Goal: Task Accomplishment & Management: Manage account settings

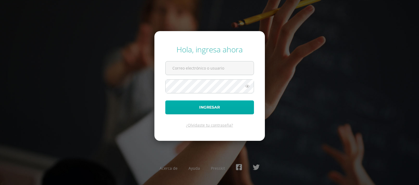
type input "[EMAIL_ADDRESS][DOMAIN_NAME]"
click at [200, 107] on button "Ingresar" at bounding box center [209, 107] width 89 height 14
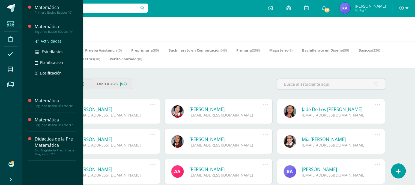
click at [48, 41] on span "Actividades" at bounding box center [51, 40] width 21 height 5
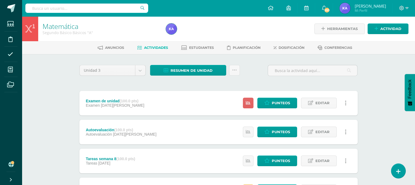
click at [154, 49] on span "Actividades" at bounding box center [156, 48] width 24 height 4
click at [235, 70] on icon at bounding box center [234, 70] width 5 height 5
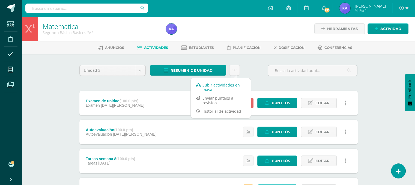
click at [219, 86] on link "Subir actividades en masa" at bounding box center [221, 87] width 60 height 13
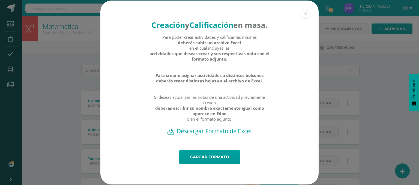
click at [202, 135] on h2 "Descargar Formato de Excel" at bounding box center [209, 131] width 199 height 8
click at [191, 164] on link "Cargar formato" at bounding box center [209, 157] width 61 height 14
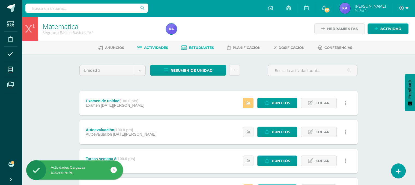
click at [200, 46] on span "Estudiantes" at bounding box center [201, 48] width 25 height 4
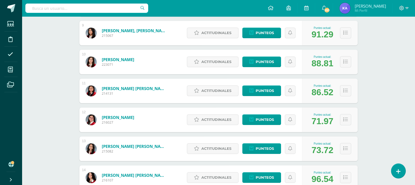
scroll to position [335, 0]
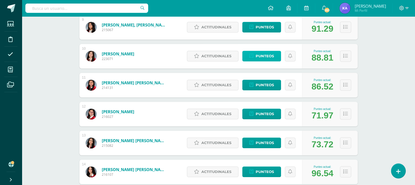
click at [267, 57] on span "Punteos" at bounding box center [265, 56] width 18 height 10
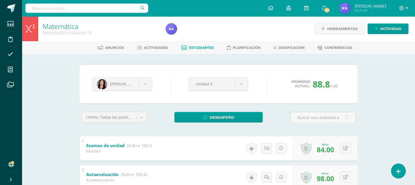
click at [193, 47] on span "Estudiantes" at bounding box center [201, 48] width 25 height 4
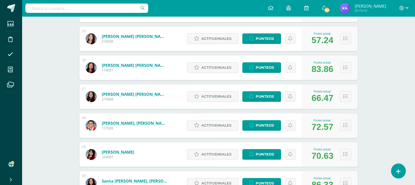
scroll to position [498, 0]
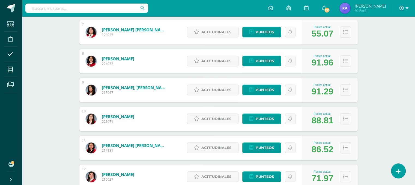
scroll to position [273, 0]
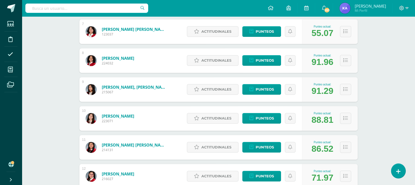
click at [374, 90] on div "Matemática Segundo Básico Básicos "A" Herramientas Detalle de asistencias Activ…" at bounding box center [218, 128] width 393 height 771
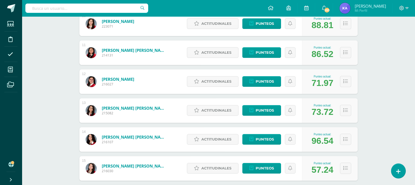
scroll to position [368, 0]
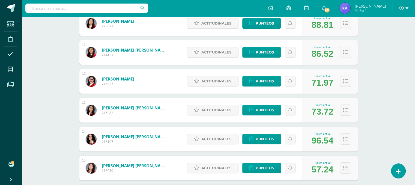
click at [402, 77] on div "Matemática Segundo Básico Básicos "A" Herramientas Detalle de asistencias Activ…" at bounding box center [218, 34] width 393 height 771
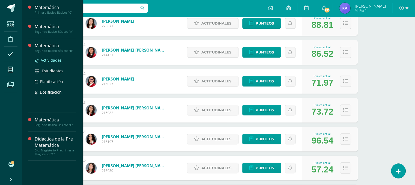
click at [43, 61] on span "Actividades" at bounding box center [51, 60] width 21 height 5
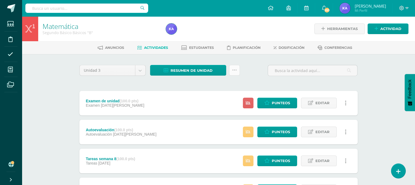
click at [234, 70] on icon at bounding box center [234, 70] width 5 height 5
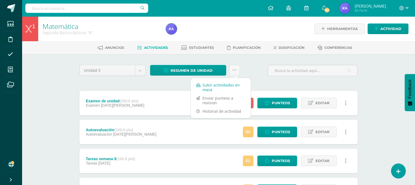
click at [212, 87] on link "Subir actividades en masa" at bounding box center [221, 87] width 60 height 13
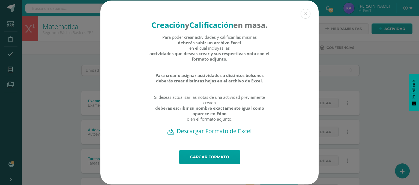
click at [196, 135] on h2 "Descargar Formato de Excel" at bounding box center [209, 131] width 199 height 8
click at [200, 164] on link "Cargar formato" at bounding box center [209, 157] width 61 height 14
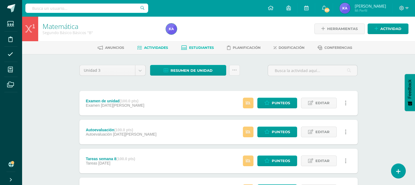
click at [201, 47] on span "Estudiantes" at bounding box center [201, 48] width 25 height 4
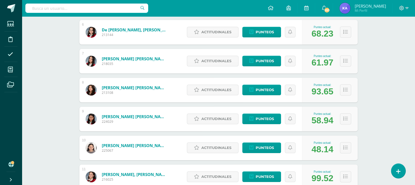
scroll to position [249, 0]
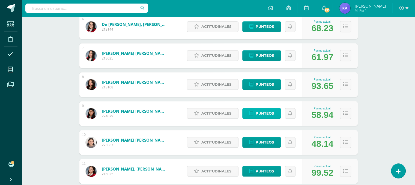
click at [267, 112] on span "Punteos" at bounding box center [265, 113] width 18 height 10
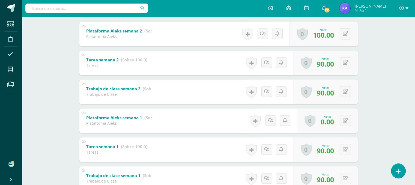
scroll to position [837, 0]
click at [346, 62] on button at bounding box center [349, 63] width 11 height 11
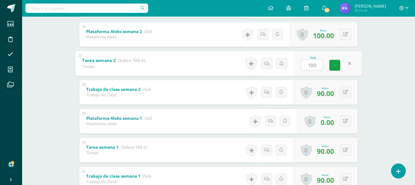
type input "100"
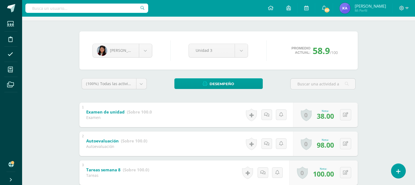
scroll to position [32, 0]
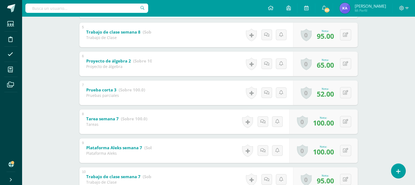
scroll to position [225, 0]
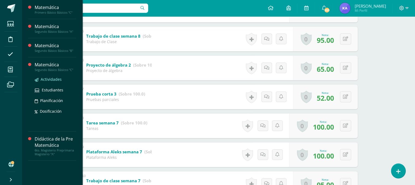
click at [47, 80] on span "Actividades" at bounding box center [51, 79] width 21 height 5
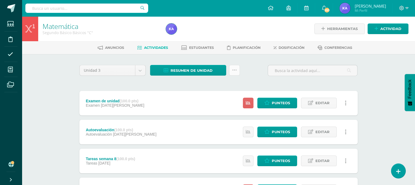
click at [234, 71] on icon at bounding box center [234, 70] width 5 height 5
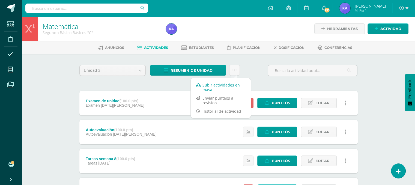
click at [218, 87] on link "Subir actividades en masa" at bounding box center [221, 87] width 60 height 13
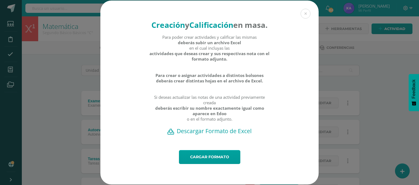
click at [194, 135] on h2 "Descargar Formato de Excel" at bounding box center [209, 131] width 199 height 8
click at [209, 164] on link "Cargar formato" at bounding box center [209, 157] width 61 height 14
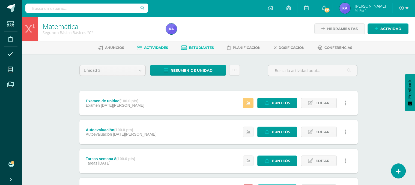
click at [202, 47] on span "Estudiantes" at bounding box center [201, 48] width 25 height 4
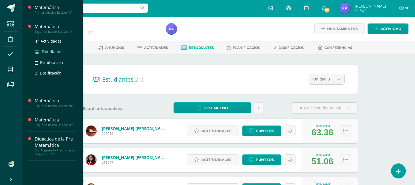
click at [47, 53] on span "Estudiantes" at bounding box center [53, 51] width 22 height 5
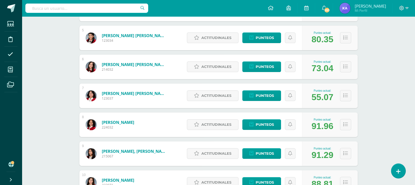
scroll to position [253, 0]
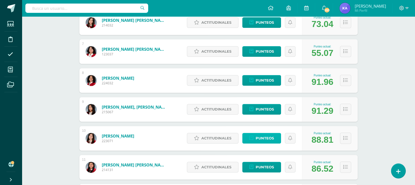
click at [262, 138] on span "Punteos" at bounding box center [265, 138] width 18 height 10
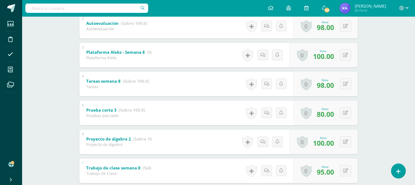
scroll to position [153, 0]
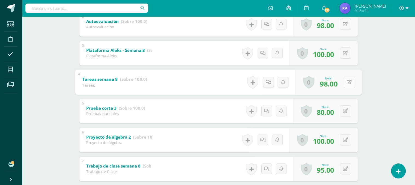
click at [346, 81] on button at bounding box center [349, 81] width 11 height 11
type input "100"
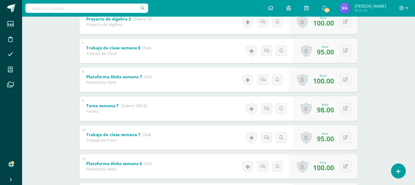
scroll to position [272, 0]
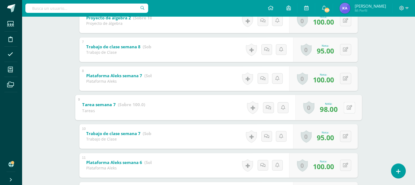
click at [345, 108] on button at bounding box center [349, 107] width 11 height 11
type input "100"
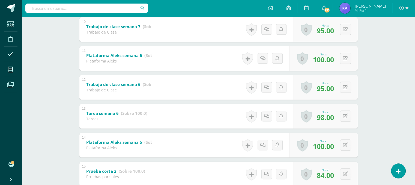
scroll to position [380, 0]
click at [344, 114] on button at bounding box center [349, 115] width 11 height 11
type input "100"
click at [397, 117] on div "Matemática Segundo Básico Básicos "A" Herramientas Detalle de asistencias Activ…" at bounding box center [218, 161] width 393 height 1048
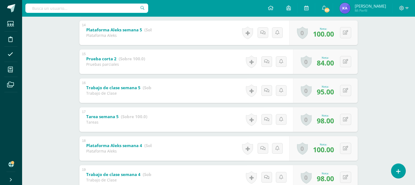
scroll to position [492, 0]
click at [346, 119] on button at bounding box center [349, 119] width 11 height 11
type input "100"
click at [395, 110] on div "Matemática Segundo Básico Básicos "A" Herramientas Detalle de asistencias Activ…" at bounding box center [218, 48] width 393 height 1048
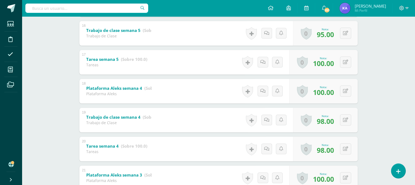
scroll to position [550, 0]
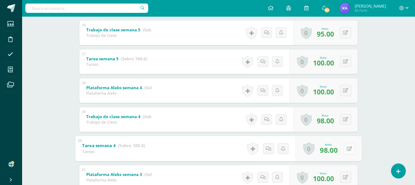
click at [346, 148] on button at bounding box center [349, 148] width 11 height 11
type input "100"
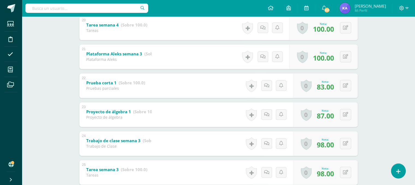
scroll to position [671, 0]
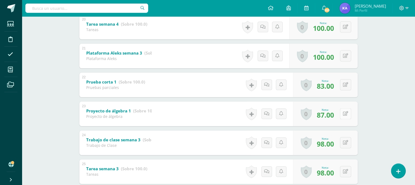
click at [345, 114] on button at bounding box center [345, 113] width 11 height 11
type input "100"
click at [344, 171] on button at bounding box center [345, 171] width 11 height 11
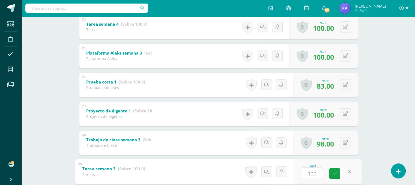
type input "100"
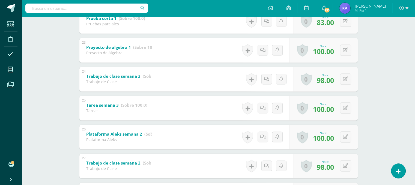
scroll to position [753, 0]
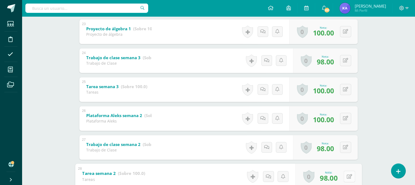
click at [347, 175] on icon at bounding box center [349, 176] width 5 height 5
type input "100"
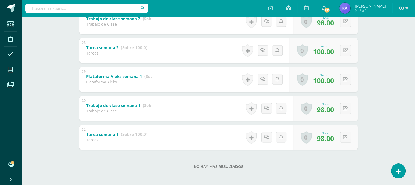
scroll to position [880, 0]
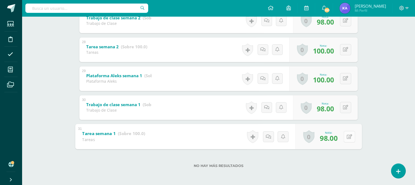
click at [345, 135] on button at bounding box center [349, 136] width 11 height 11
type input "100"
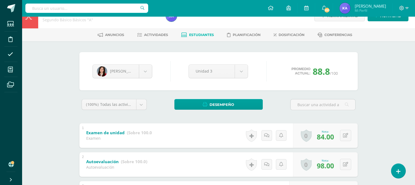
scroll to position [0, 0]
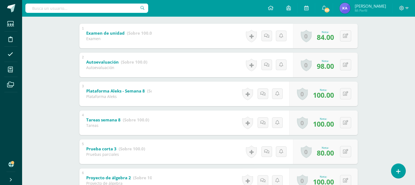
scroll to position [107, 0]
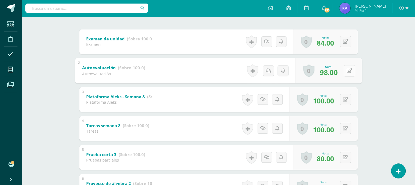
click at [345, 69] on button at bounding box center [349, 70] width 11 height 11
type input "100"
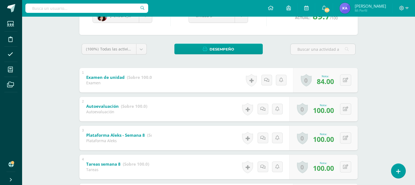
scroll to position [33, 0]
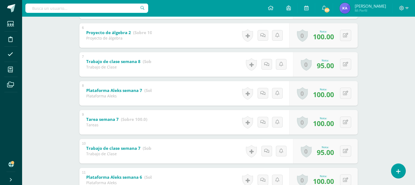
scroll to position [259, 0]
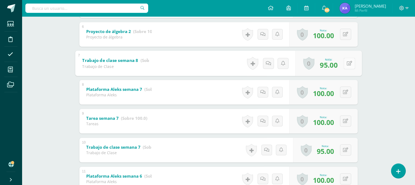
click at [345, 62] on button at bounding box center [349, 63] width 11 height 11
type input "100"
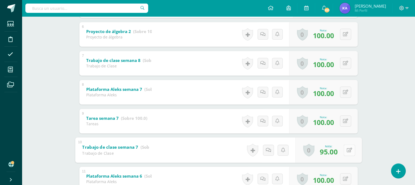
click at [345, 152] on button at bounding box center [349, 149] width 11 height 11
type input "100"
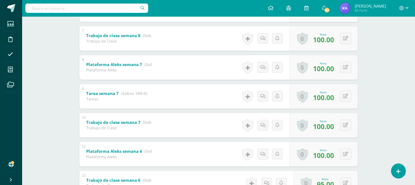
scroll to position [286, 0]
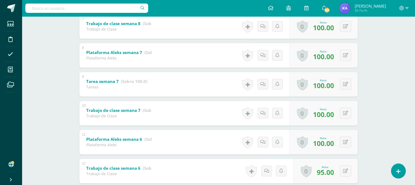
scroll to position [311, 0]
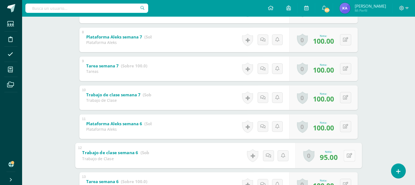
click at [345, 155] on button at bounding box center [349, 155] width 11 height 11
type input "100"
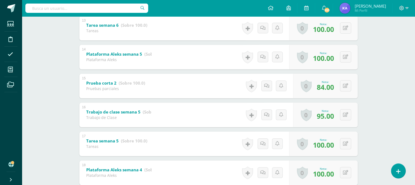
scroll to position [468, 0]
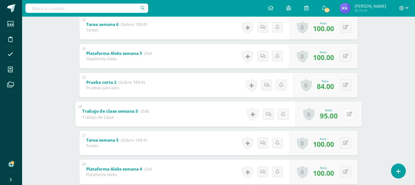
click at [346, 112] on button at bounding box center [349, 113] width 11 height 11
type input "100"
click at [383, 93] on div "Matemática Segundo Básico Básicos "A" Herramientas Detalle de asistencias Activ…" at bounding box center [218, 84] width 393 height 1072
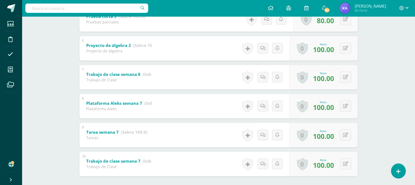
scroll to position [245, 0]
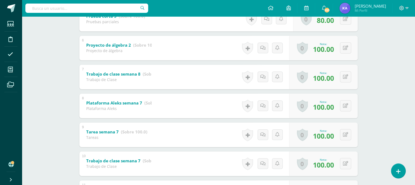
click at [408, 7] on div at bounding box center [404, 8] width 22 height 16
click at [407, 8] on icon at bounding box center [407, 8] width 3 height 5
click at [387, 38] on span "Cerrar sesión" at bounding box center [389, 36] width 25 height 5
